Goal: Information Seeking & Learning: Understand process/instructions

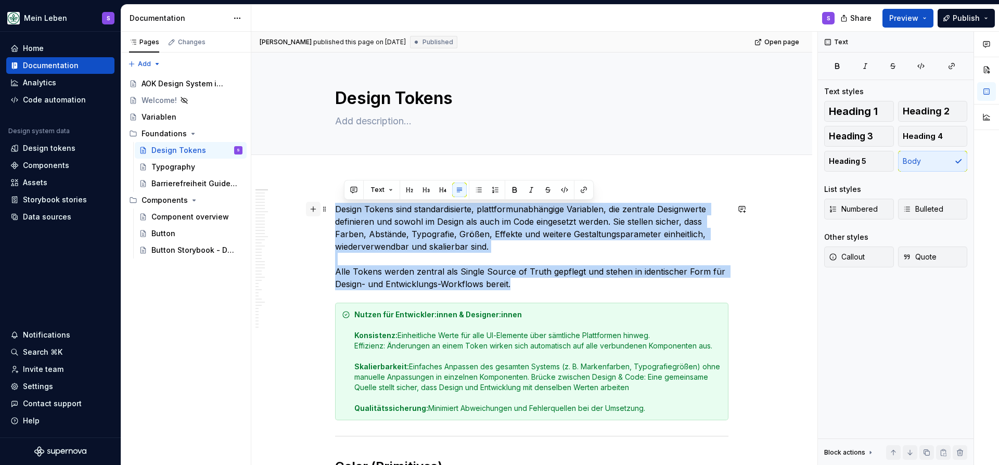
drag, startPoint x: 527, startPoint y: 283, endPoint x: 317, endPoint y: 214, distance: 220.2
copy p "Design Tokens sind standardisierte, plattformunabhängige Variablen, die zentral…"
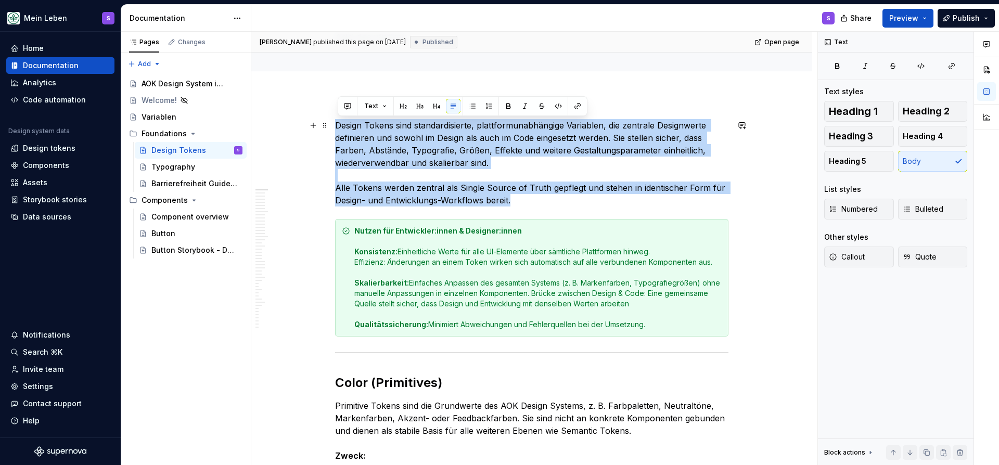
click at [510, 205] on p "Design Tokens sind standardisierte, plattformunabhängige Variablen, die zentral…" at bounding box center [531, 162] width 393 height 87
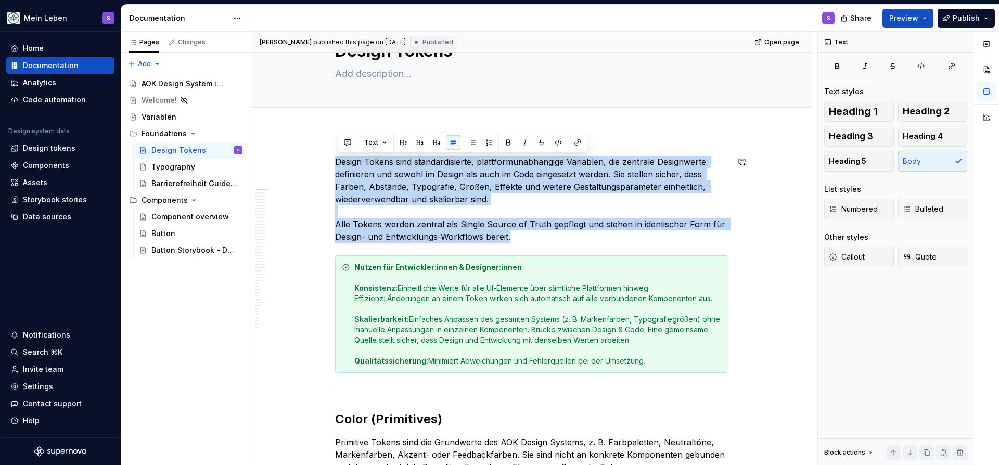
drag, startPoint x: 521, startPoint y: 238, endPoint x: 256, endPoint y: 155, distance: 278.1
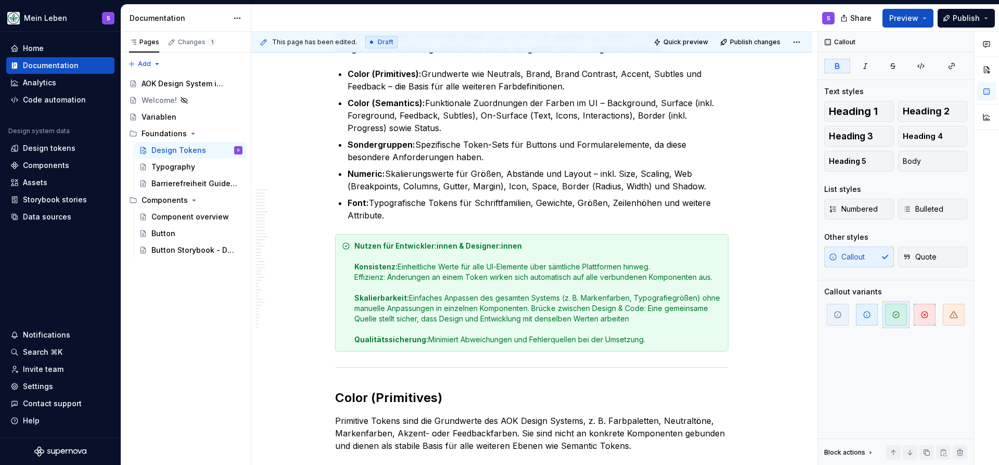
scroll to position [75, 0]
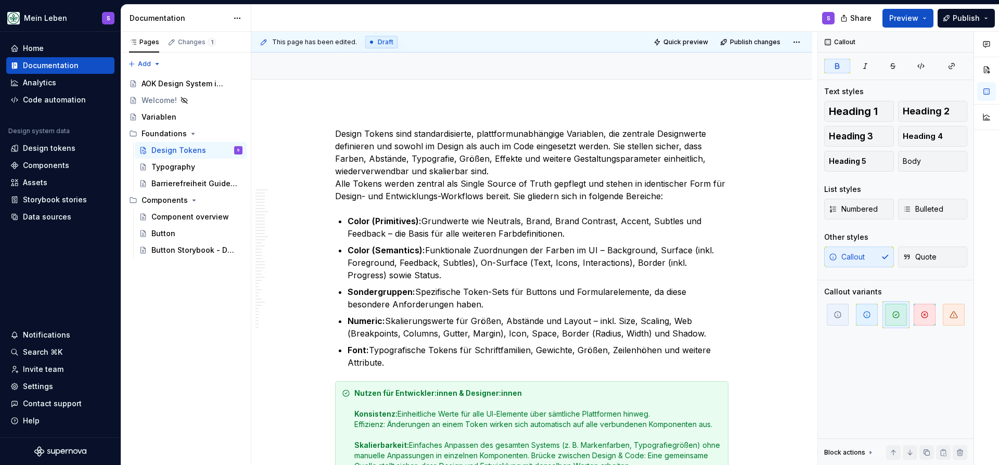
type textarea "*"
click at [496, 164] on p "Design Tokens sind standardisierte, plattformunabhängige Variablen, die zentral…" at bounding box center [531, 164] width 393 height 75
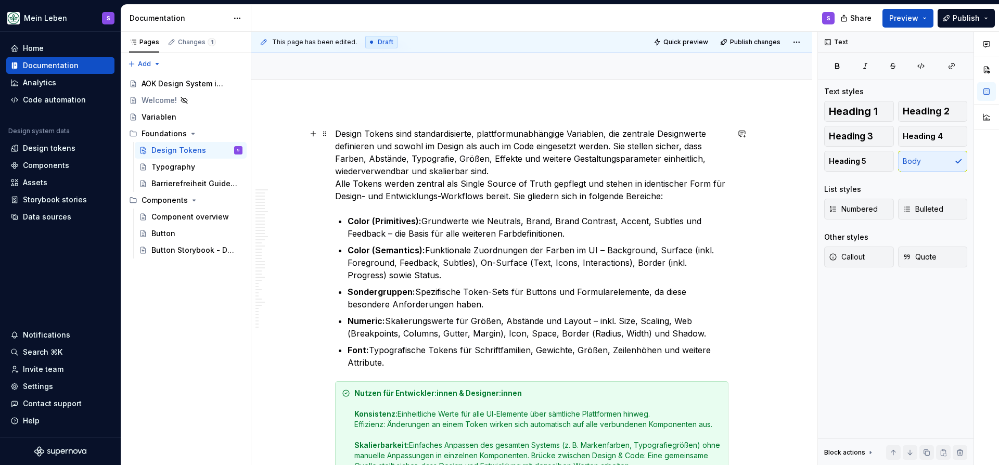
click at [500, 169] on p "Design Tokens sind standardisierte, plattformunabhängige Variablen, die zentral…" at bounding box center [531, 164] width 393 height 75
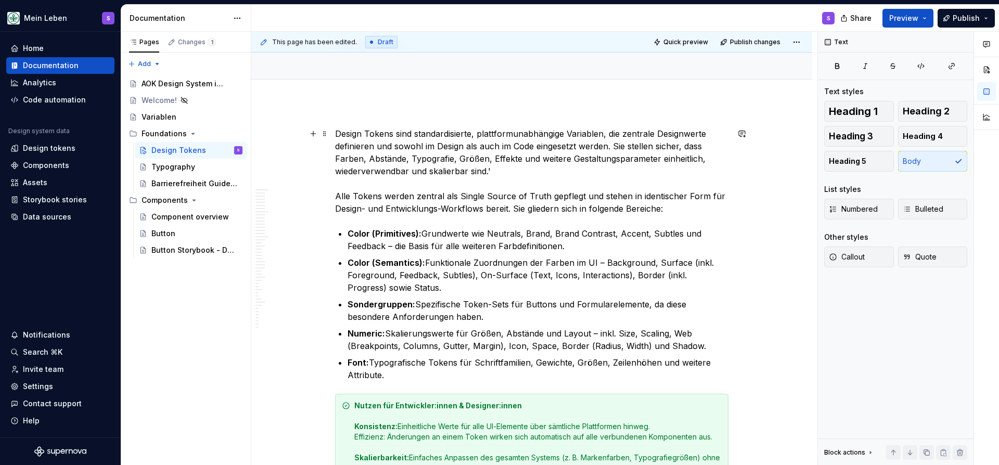
click at [502, 170] on p "Design Tokens sind standardisierte, plattformunabhängige Variablen, die zentral…" at bounding box center [531, 170] width 393 height 87
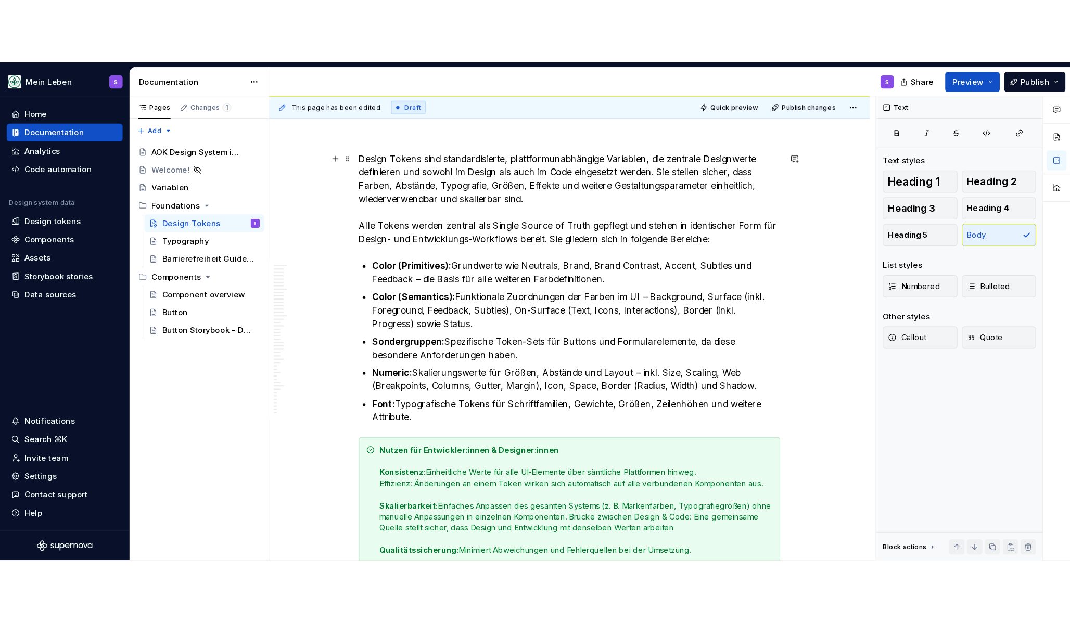
scroll to position [0, 0]
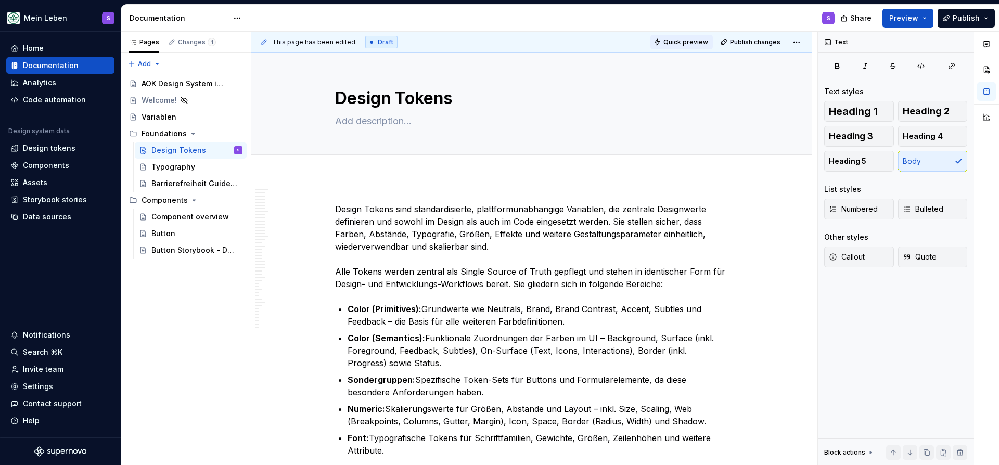
click at [692, 45] on span "Quick preview" at bounding box center [685, 42] width 45 height 8
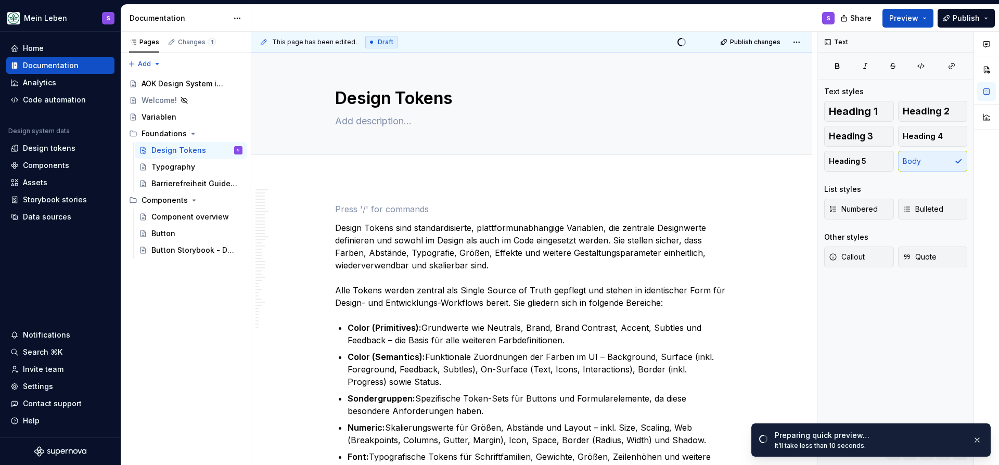
click at [339, 226] on p "Design Tokens sind standardisierte, plattformunabhängige Variablen, die zentral…" at bounding box center [531, 265] width 393 height 87
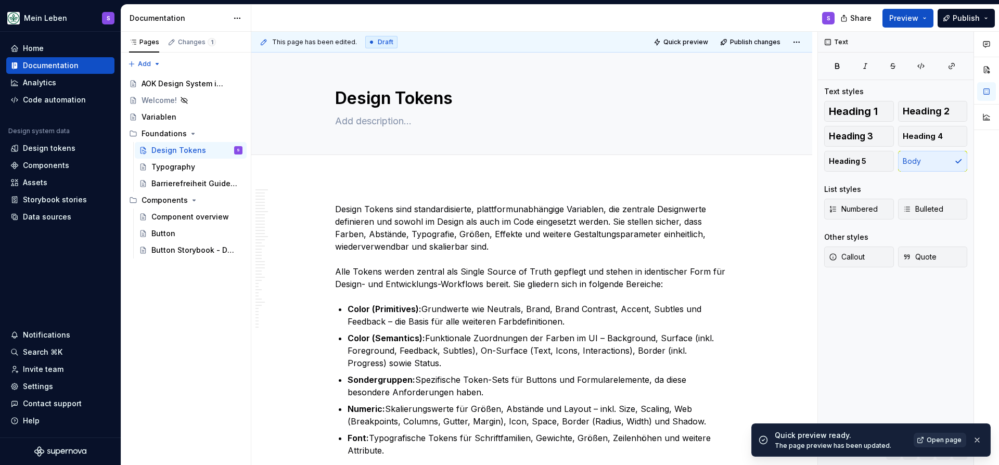
click at [933, 442] on span "Open page" at bounding box center [944, 440] width 35 height 8
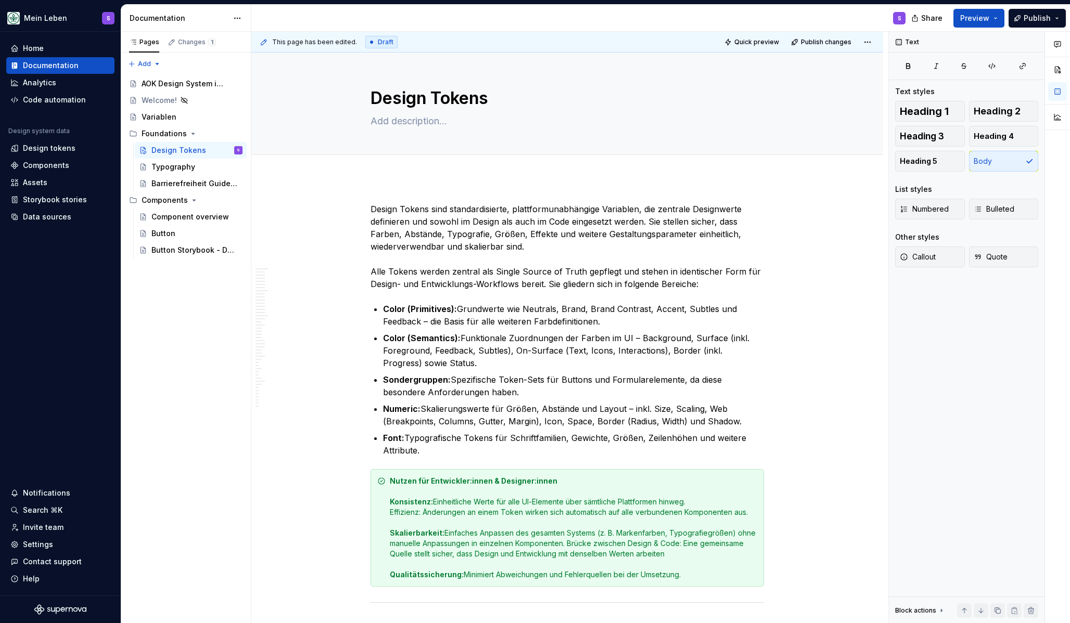
type textarea "*"
